Goal: Understand process/instructions: Learn how to perform a task or action

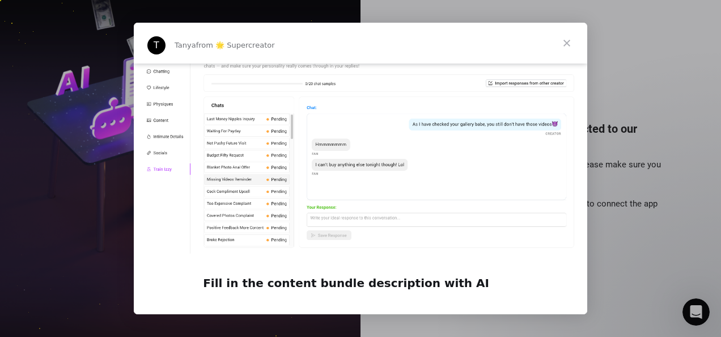
scroll to position [1639, 0]
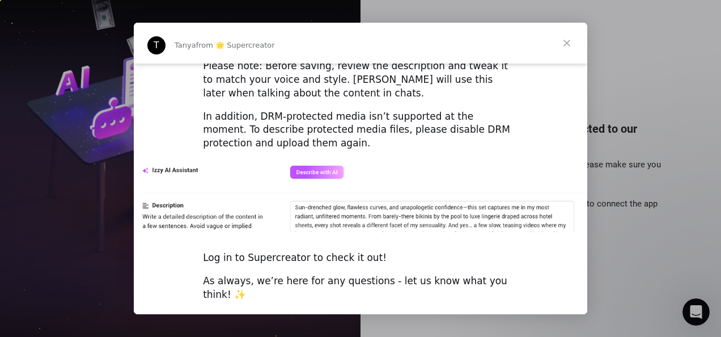
click at [563, 36] on span "Close" at bounding box center [566, 43] width 41 height 41
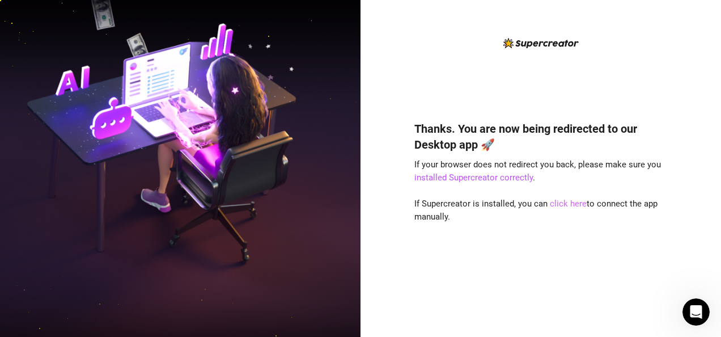
click at [575, 205] on link "click here" at bounding box center [568, 203] width 37 height 10
click at [434, 177] on link "installed Supercreator correctly" at bounding box center [473, 177] width 118 height 10
click at [426, 330] on div "Thanks. You are now being redirected to our Desktop app 🚀 If your browser does …" at bounding box center [540, 168] width 360 height 337
